Goal: Information Seeking & Learning: Learn about a topic

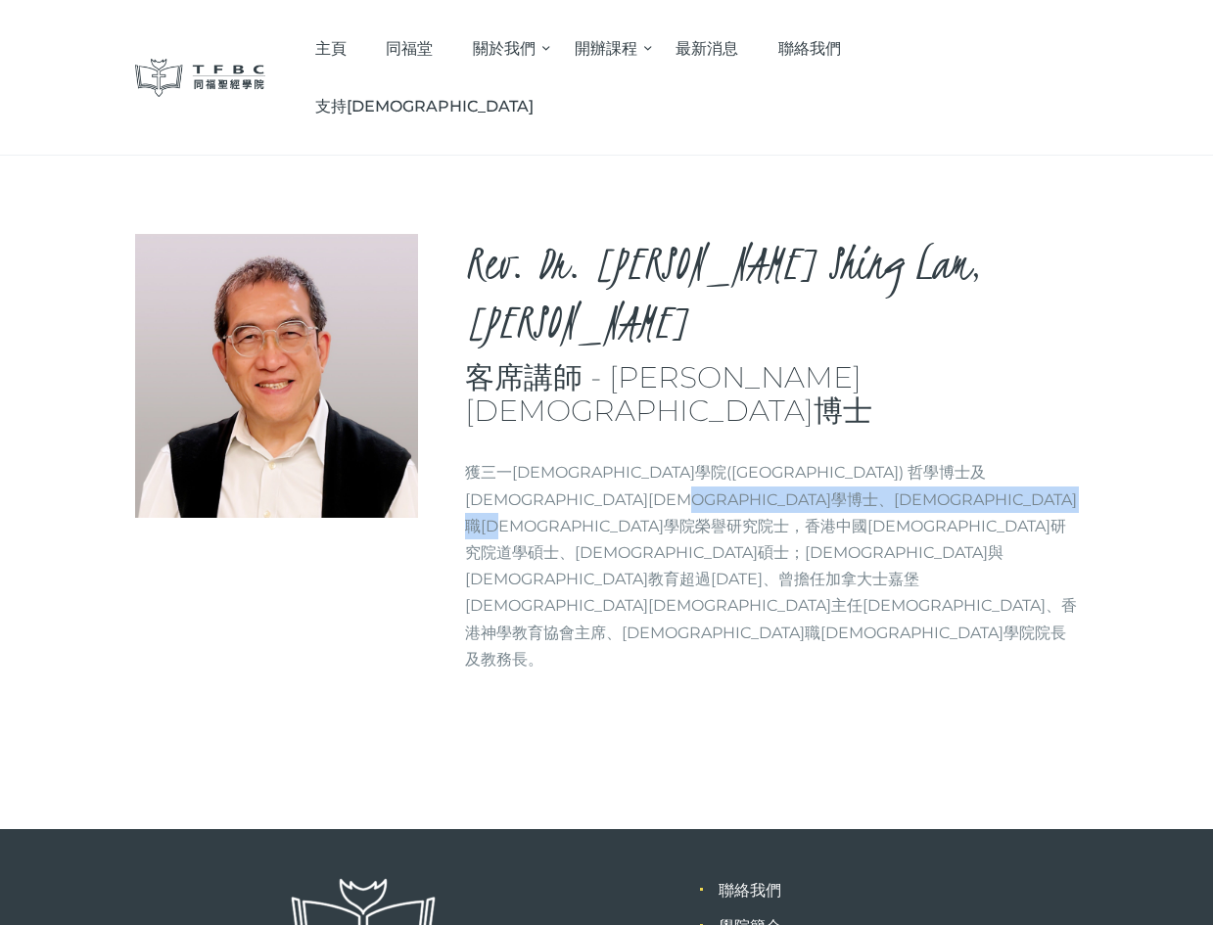
drag, startPoint x: 707, startPoint y: 341, endPoint x: 706, endPoint y: 374, distance: 33.3
click at [706, 459] on p "獲三一神學院(Trinity Theological Seminary) 哲學博士及教牧學博士、牧職神學院榮譽研究院士，香港中國神學研究院道學碩士、神學碩士；…" at bounding box center [772, 565] width 614 height 213
click at [703, 459] on p "獲三一神學院(Trinity Theological Seminary) 哲學博士及教牧學博士、牧職神學院榮譽研究院士，香港中國神學研究院道學碩士、神學碩士；…" at bounding box center [772, 565] width 614 height 213
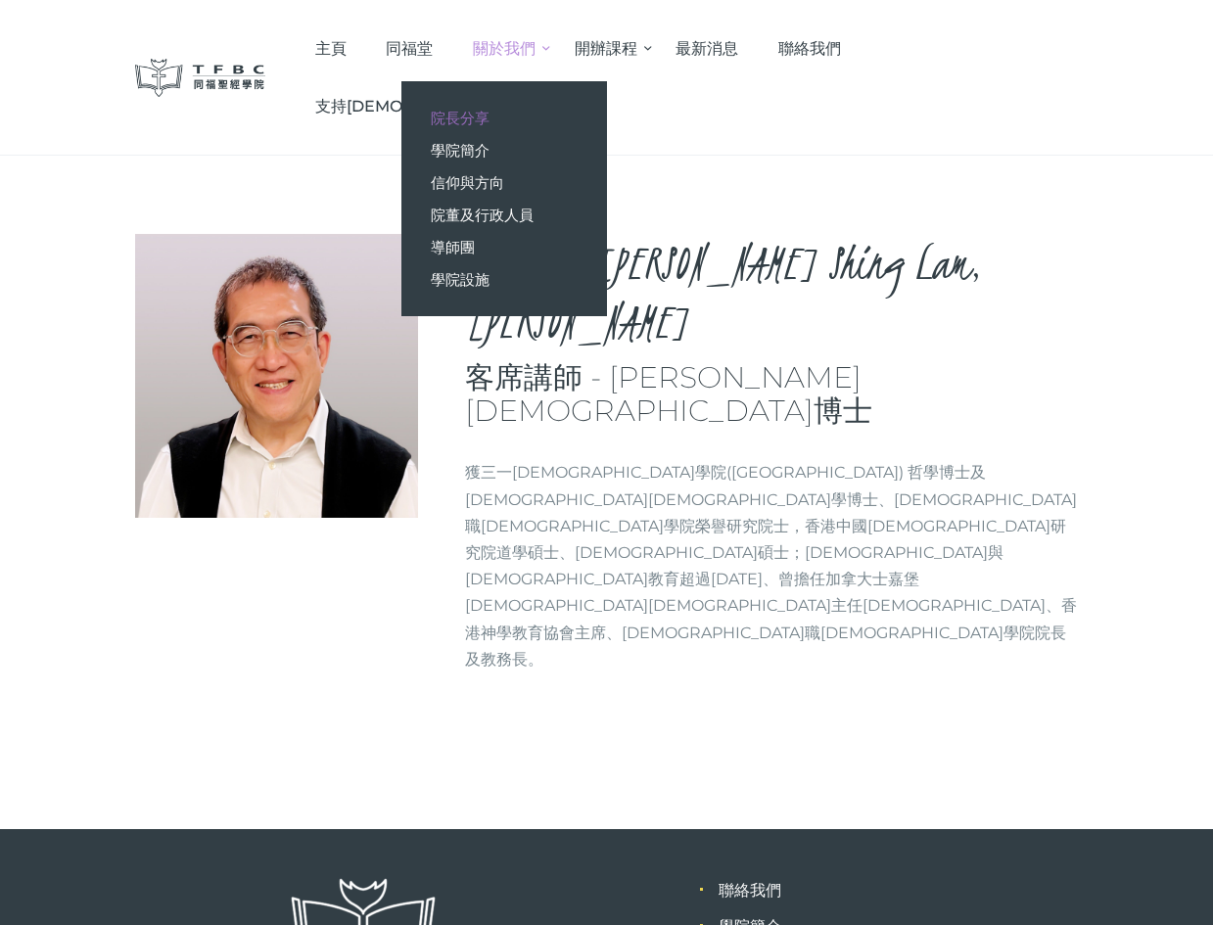
click at [490, 125] on span "院長分享" at bounding box center [460, 118] width 59 height 19
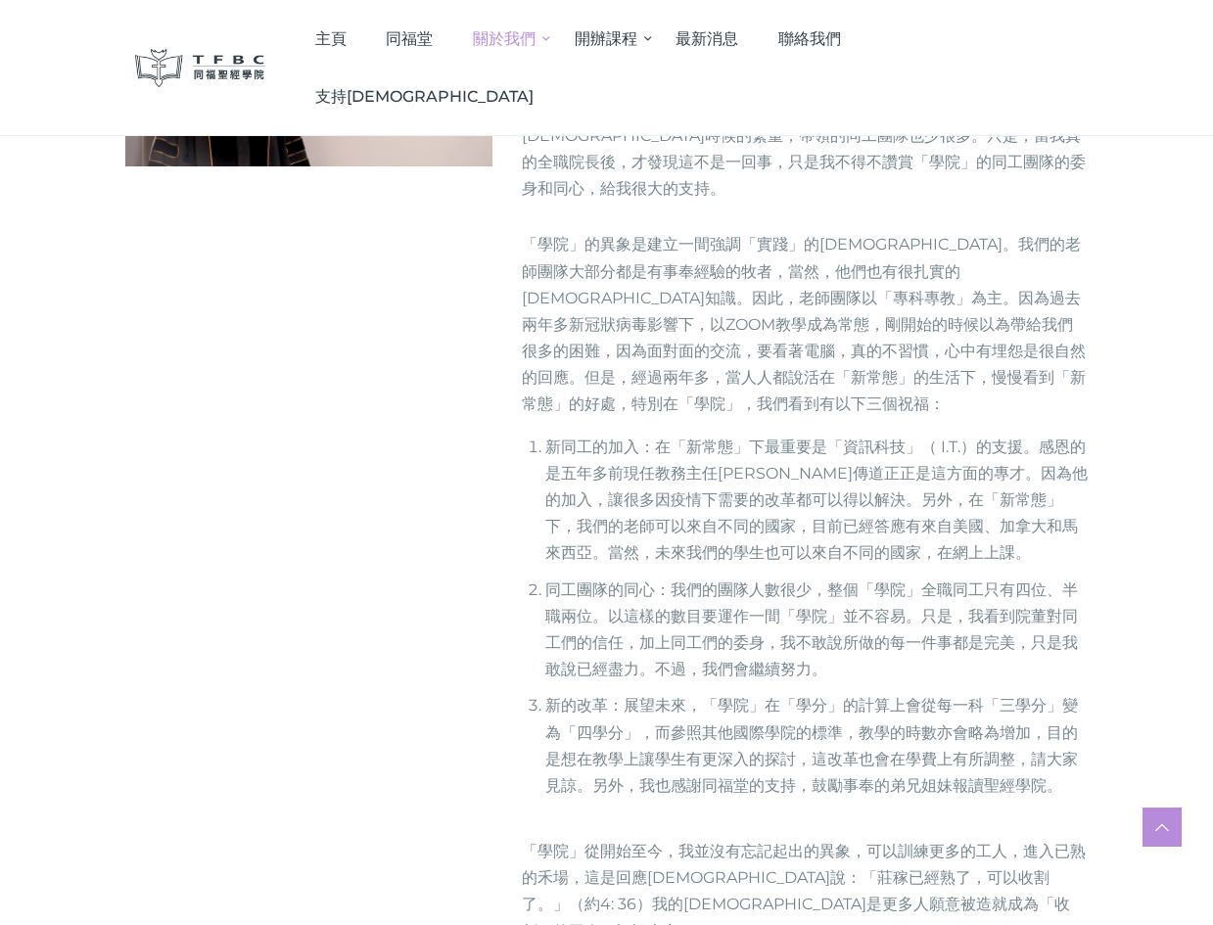
scroll to position [115, 0]
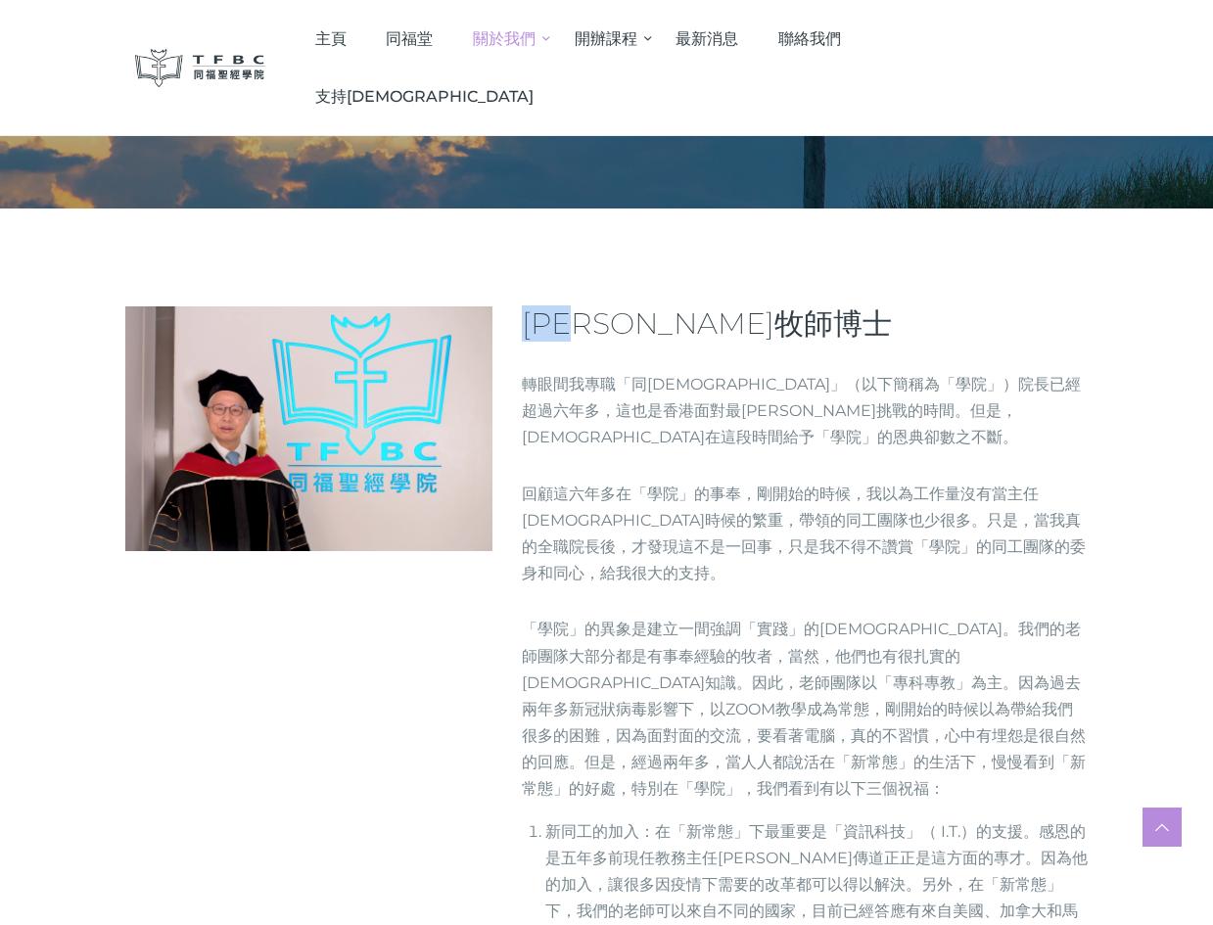
drag, startPoint x: 616, startPoint y: 325, endPoint x: 536, endPoint y: 326, distance: 80.3
click at [536, 326] on span "[PERSON_NAME]牧師博士" at bounding box center [707, 323] width 370 height 36
